Goal: Task Accomplishment & Management: Manage account settings

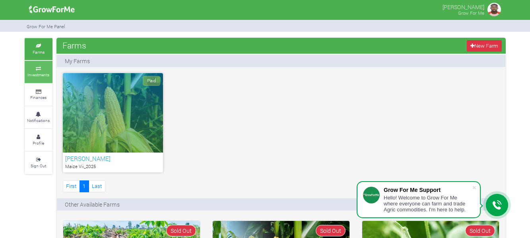
click at [45, 74] on small "Investments" at bounding box center [38, 75] width 22 height 6
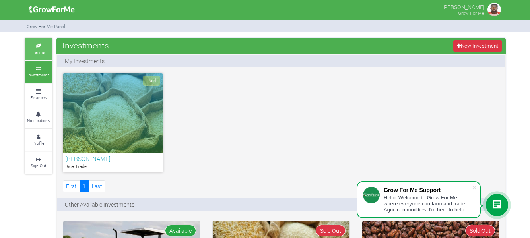
click at [38, 44] on icon at bounding box center [39, 46] width 24 height 4
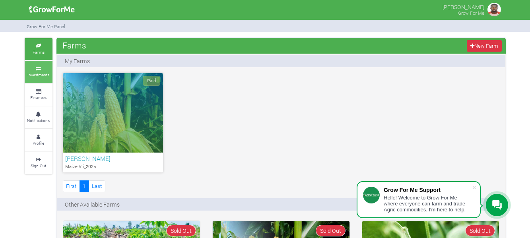
click at [45, 77] on small "Investments" at bounding box center [38, 75] width 22 height 6
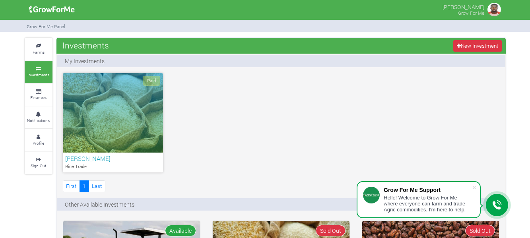
click at [115, 118] on div "Paid" at bounding box center [113, 113] width 100 height 80
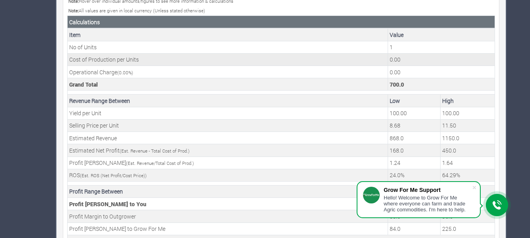
scroll to position [315, 0]
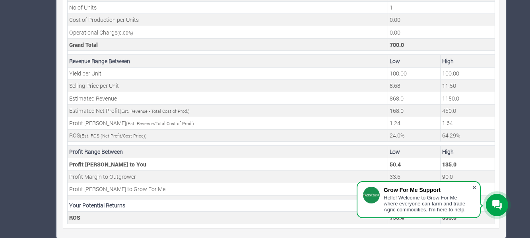
click at [476, 188] on span at bounding box center [474, 188] width 8 height 8
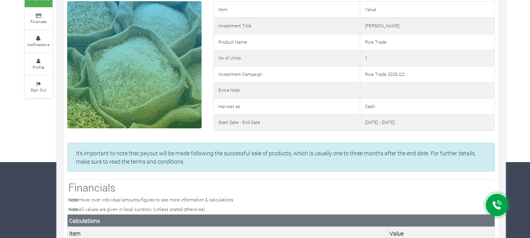
scroll to position [0, 0]
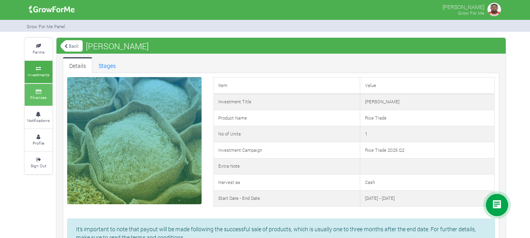
click at [50, 92] on icon at bounding box center [39, 92] width 24 height 4
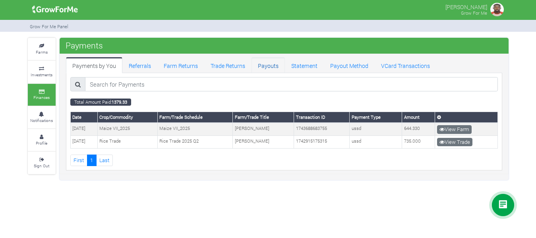
click at [265, 68] on link "Payouts" at bounding box center [268, 65] width 33 height 16
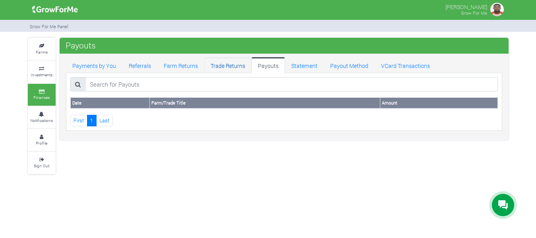
click at [228, 66] on link "Trade Returns" at bounding box center [227, 65] width 47 height 16
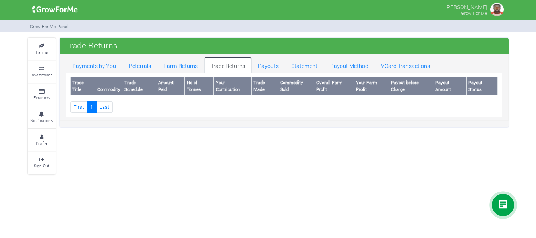
click at [441, 83] on th "Payout Amount" at bounding box center [450, 86] width 33 height 17
click at [353, 67] on link "Payout Method" at bounding box center [349, 65] width 51 height 16
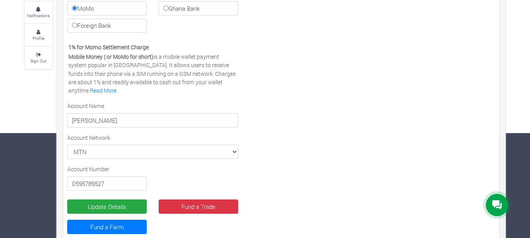
scroll to position [119, 0]
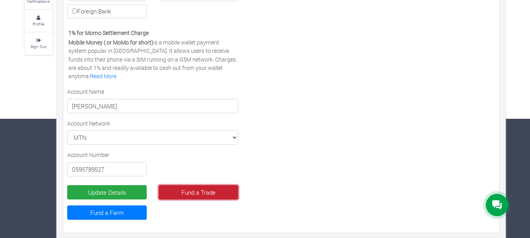
click at [200, 194] on link "Fund a Trade" at bounding box center [199, 192] width 80 height 14
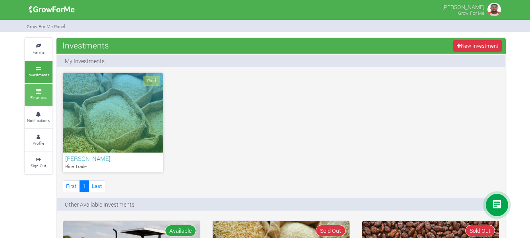
click at [45, 95] on small "Finances" at bounding box center [38, 98] width 16 height 6
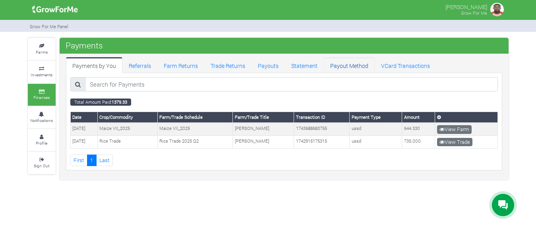
click at [345, 69] on link "Payout Method" at bounding box center [349, 65] width 51 height 16
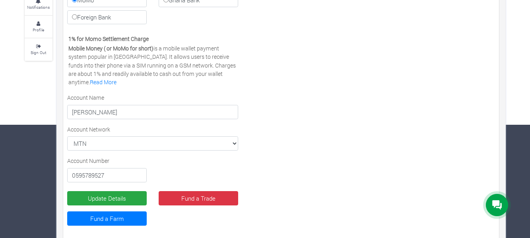
scroll to position [119, 0]
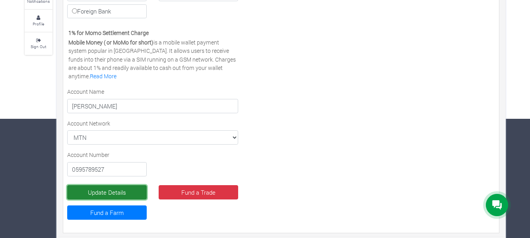
click at [116, 194] on button "Update Details" at bounding box center [107, 192] width 80 height 14
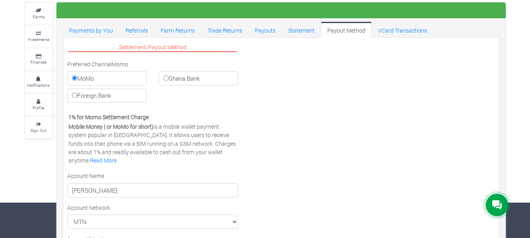
scroll to position [80, 0]
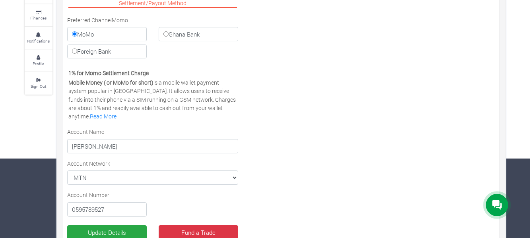
click at [499, 204] on icon at bounding box center [497, 205] width 10 height 10
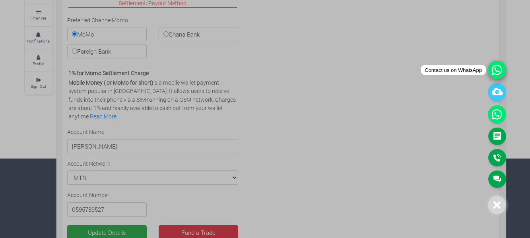
click at [501, 70] on icon at bounding box center [497, 70] width 18 height 18
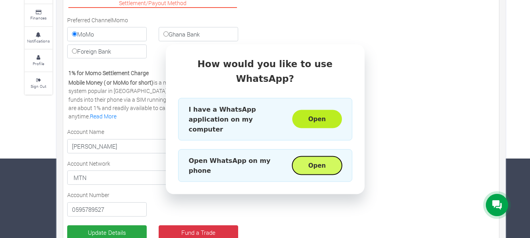
click at [324, 156] on button "Open" at bounding box center [316, 165] width 49 height 18
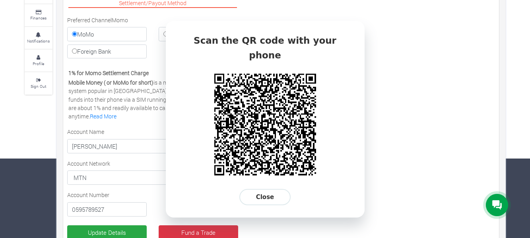
click at [497, 207] on icon at bounding box center [497, 205] width 10 height 10
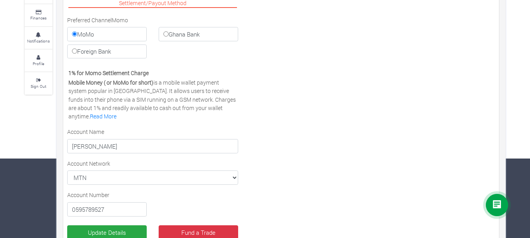
click at [499, 208] on icon at bounding box center [497, 205] width 10 height 10
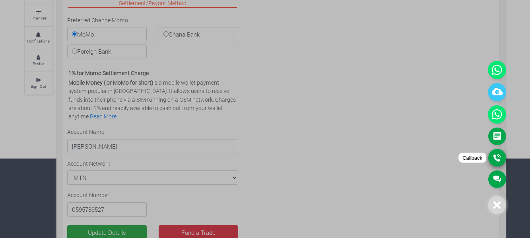
click at [500, 159] on link "Callback" at bounding box center [497, 157] width 18 height 17
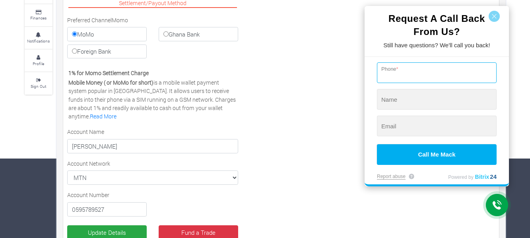
click at [419, 71] on input "tel" at bounding box center [437, 72] width 120 height 21
type input "+"
type input "+34 (612) 419-153"
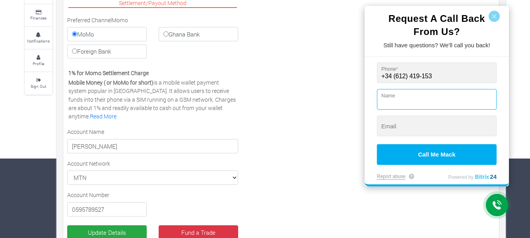
click at [411, 101] on input "string" at bounding box center [437, 99] width 120 height 21
type input "[PERSON_NAME]"
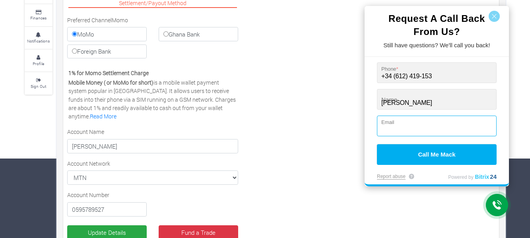
type input "[EMAIL_ADDRESS][DOMAIN_NAME]"
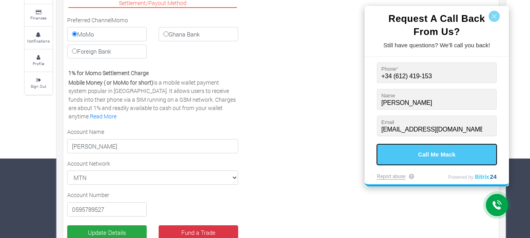
click at [427, 152] on button "Call Me Mack" at bounding box center [437, 154] width 120 height 21
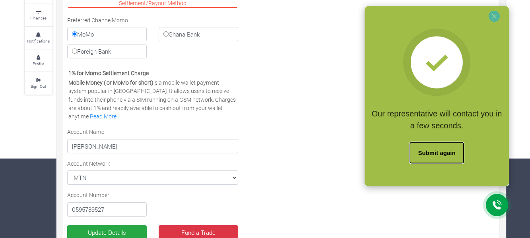
click at [430, 152] on button "Submit again" at bounding box center [437, 152] width 54 height 21
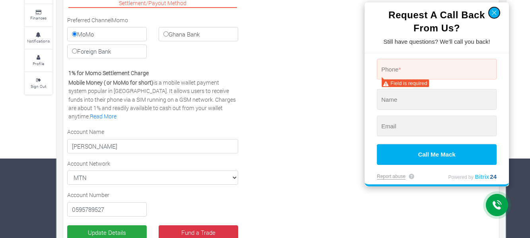
click at [495, 17] on button "button" at bounding box center [494, 12] width 11 height 11
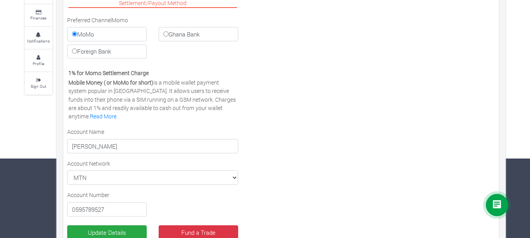
click at [496, 199] on div at bounding box center [497, 205] width 22 height 22
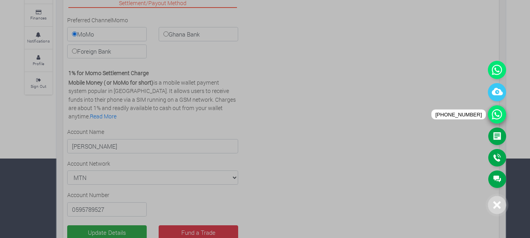
click at [495, 113] on icon at bounding box center [497, 114] width 18 height 18
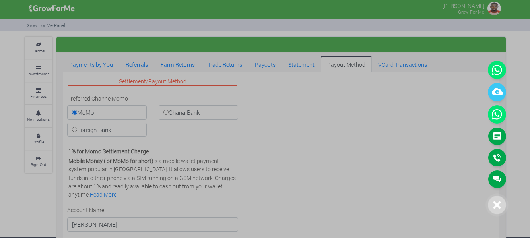
scroll to position [0, 0]
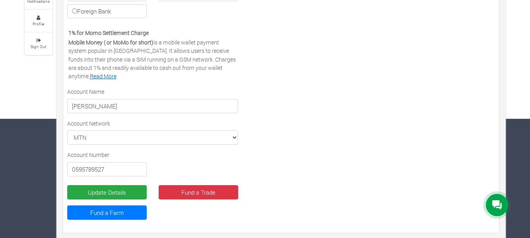
click at [117, 72] on link "Read More" at bounding box center [103, 76] width 27 height 8
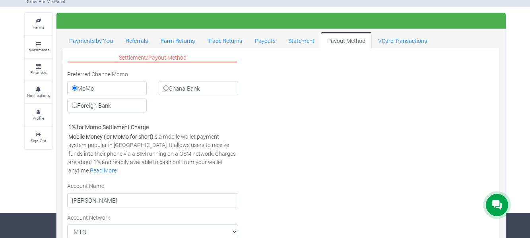
scroll to position [5, 0]
